Goal: Task Accomplishment & Management: Manage account settings

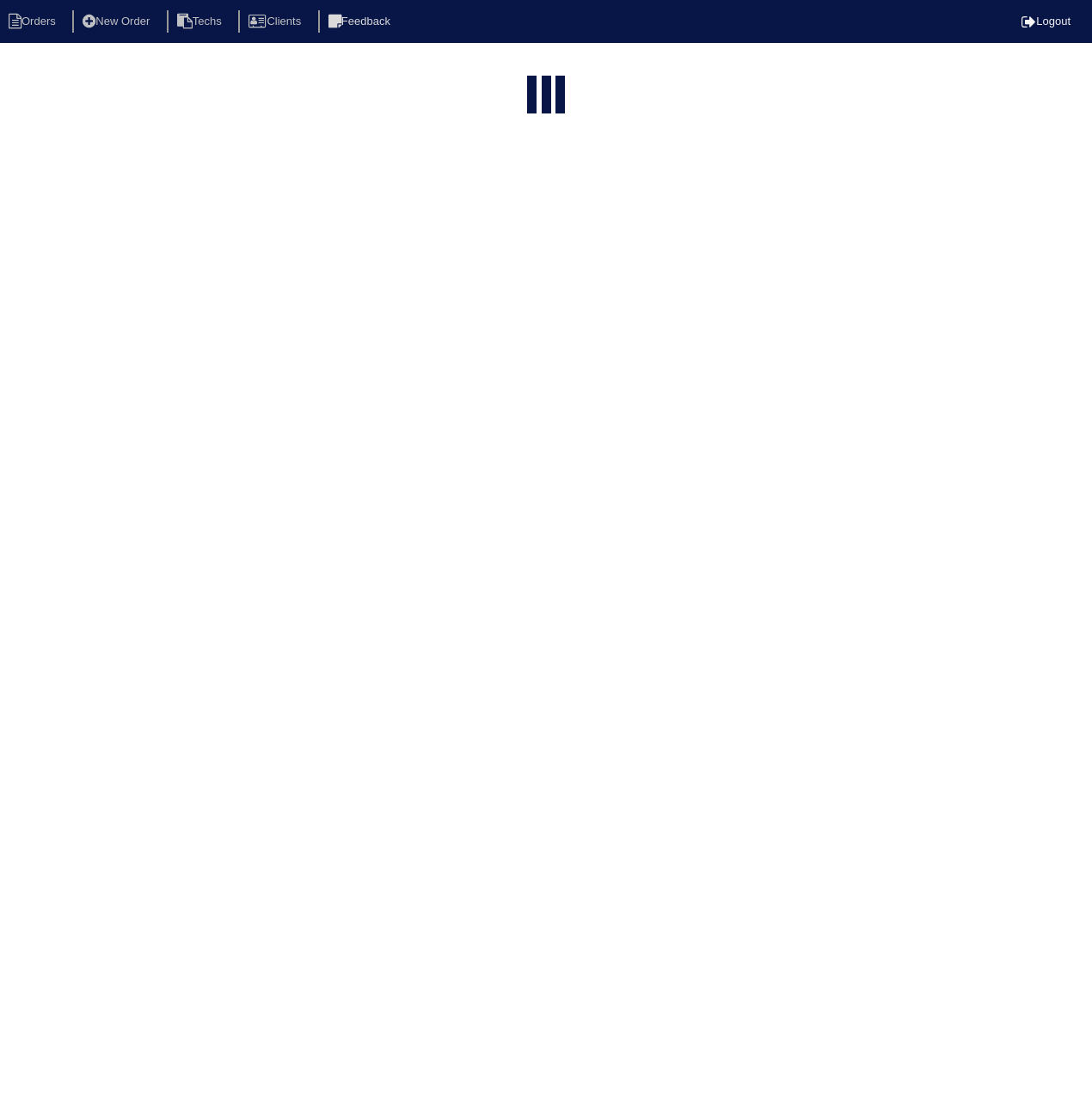
select select "15"
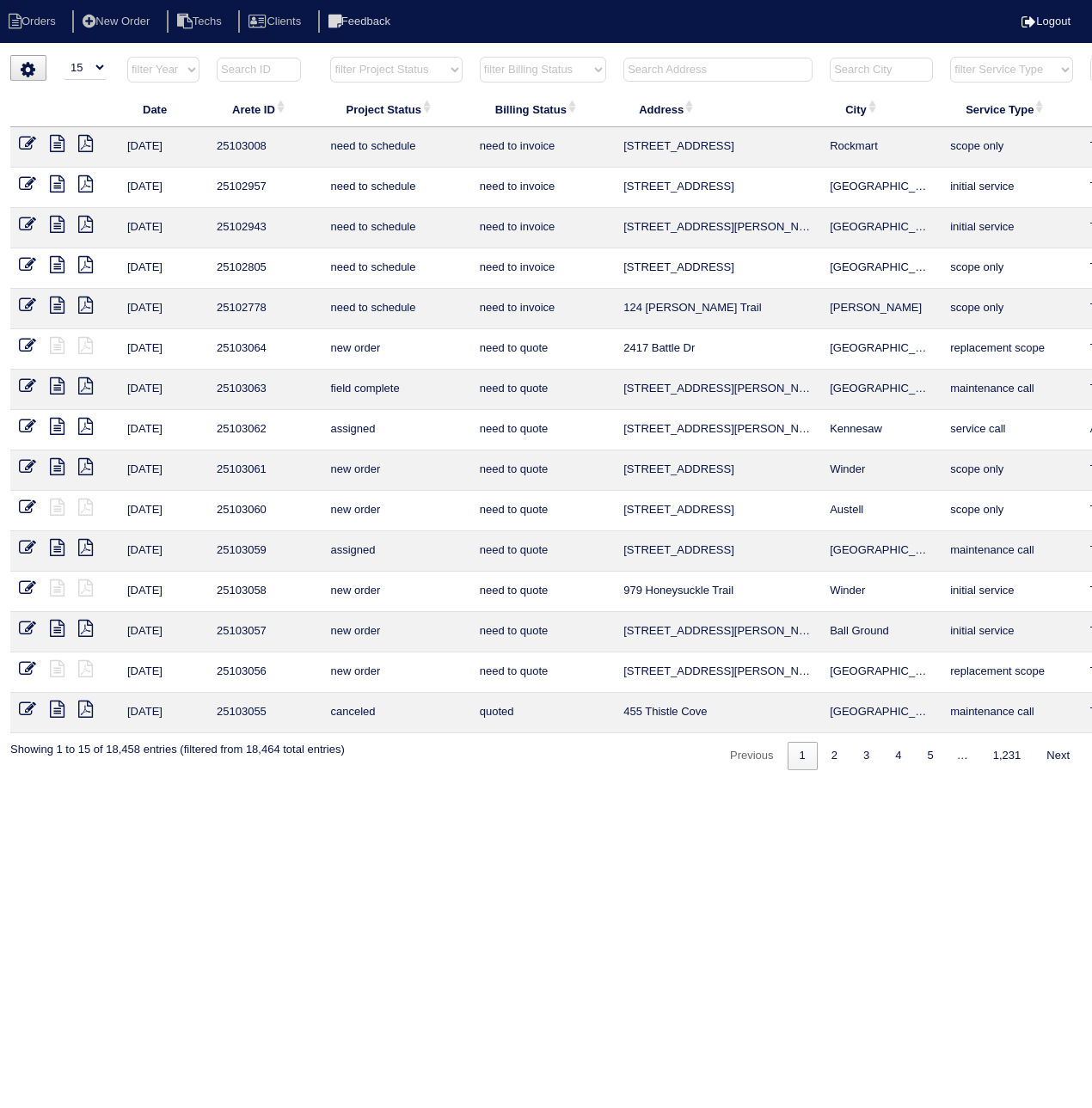
click at [262, 66] on input "text" at bounding box center [259, 70] width 84 height 24
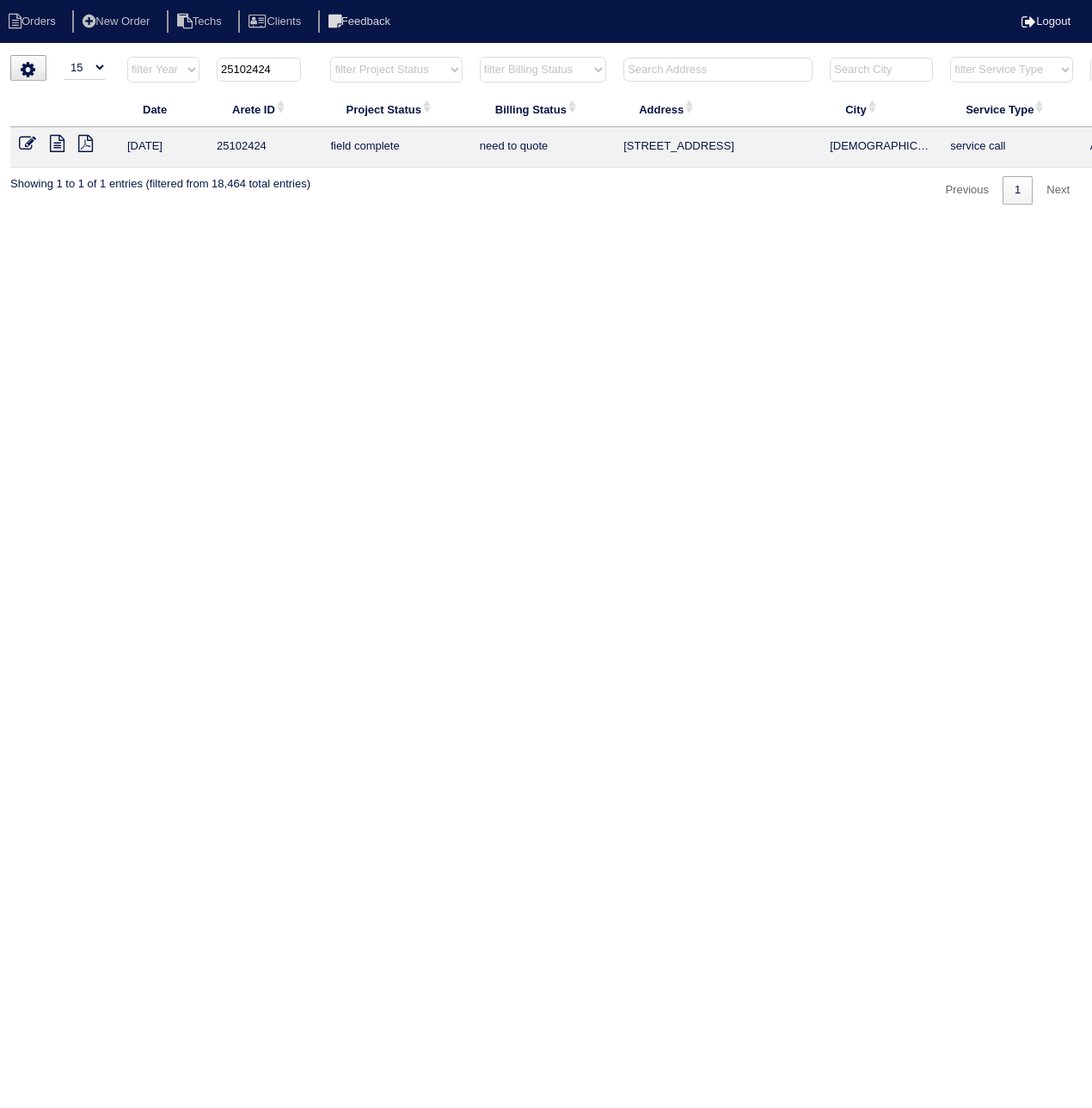
type input "25102424"
click at [30, 142] on icon at bounding box center [28, 144] width 17 height 17
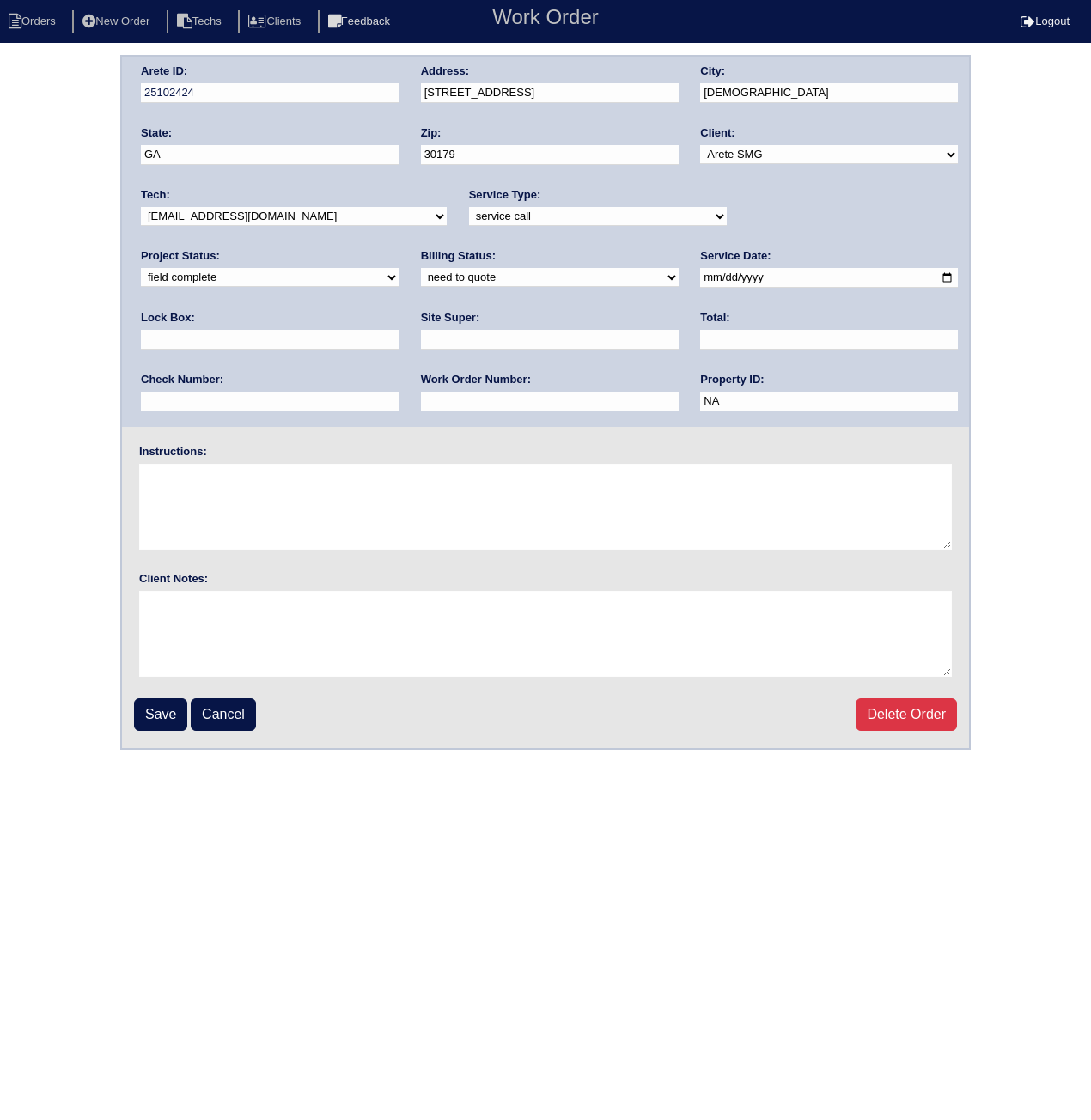
click at [421, 279] on select "need to quote quoted need to invoice invoiced paid warranty purchase order need…" at bounding box center [550, 278] width 258 height 19
select select "paid"
click at [421, 268] on select "need to quote quoted need to invoice invoiced paid warranty purchase order need…" at bounding box center [550, 278] width 258 height 19
click at [700, 330] on input "text" at bounding box center [829, 339] width 258 height 20
type input "300.00"
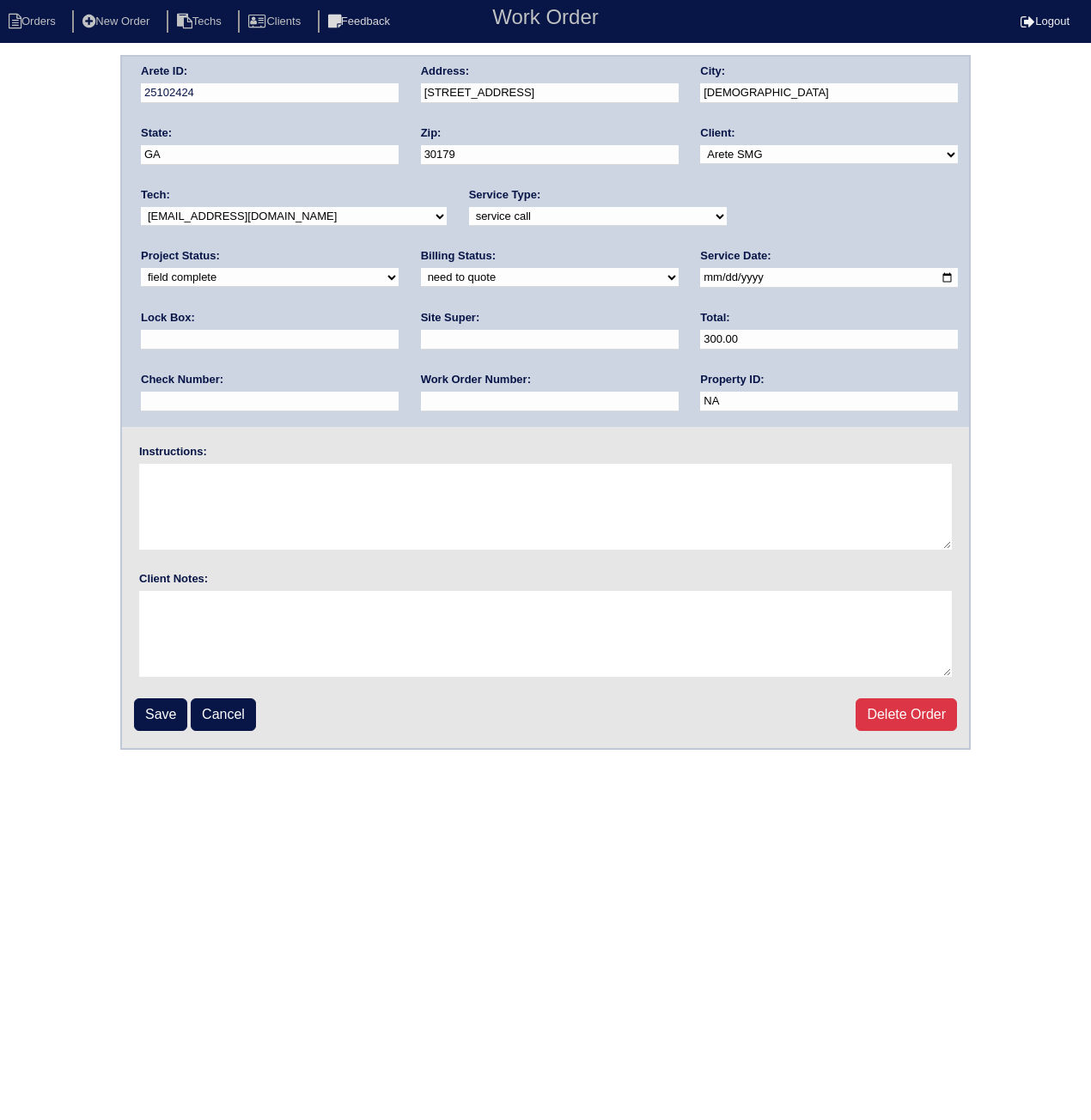
paste input "ACH 081825Z"
type input "ACH 081825Z"
click at [151, 729] on fieldset "Arete ID: 25102424 Address: 181 Pebblebrook Way City: Temple State: GA Zip: 301…" at bounding box center [546, 403] width 847 height 692
click at [146, 712] on input "Save" at bounding box center [161, 715] width 53 height 33
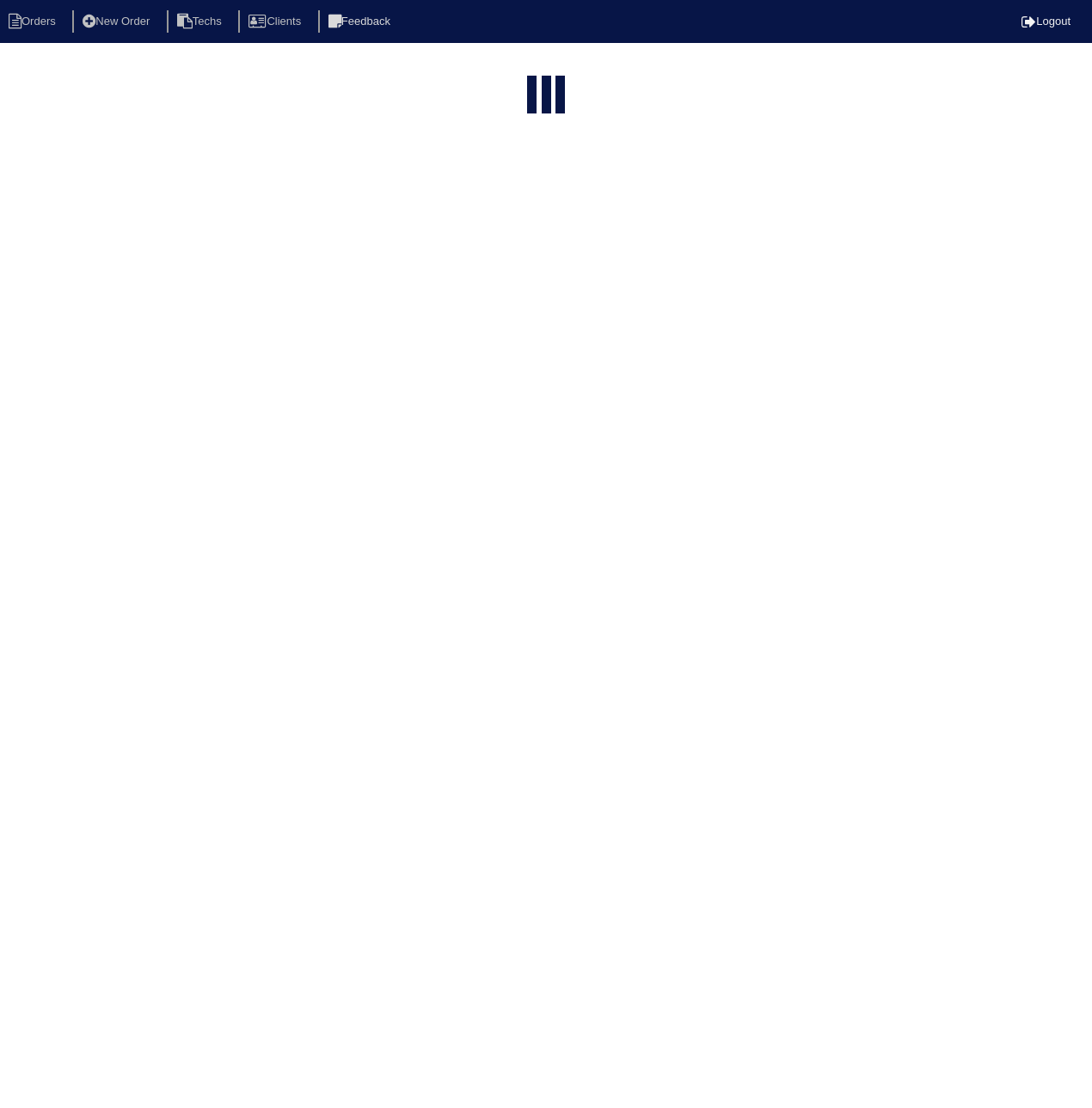
select select "15"
